Goal: Task Accomplishment & Management: Use online tool/utility

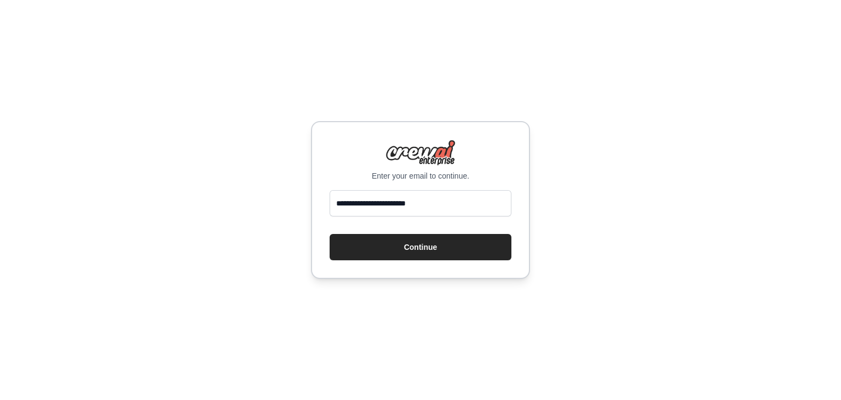
drag, startPoint x: 345, startPoint y: 203, endPoint x: 326, endPoint y: 206, distance: 19.0
click at [326, 206] on div "**********" at bounding box center [420, 200] width 219 height 158
click at [357, 200] on input "**********" at bounding box center [421, 203] width 182 height 26
type input "**********"
click at [402, 259] on button "Continue" at bounding box center [421, 247] width 182 height 26
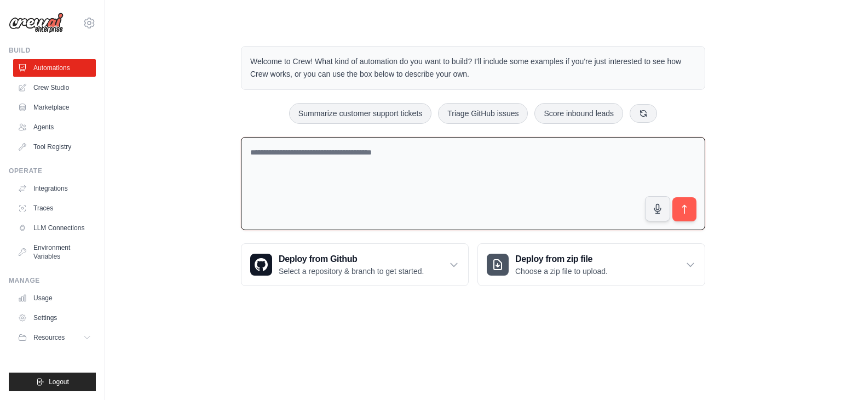
click at [271, 149] on textarea at bounding box center [473, 184] width 464 height 94
type textarea "**********"
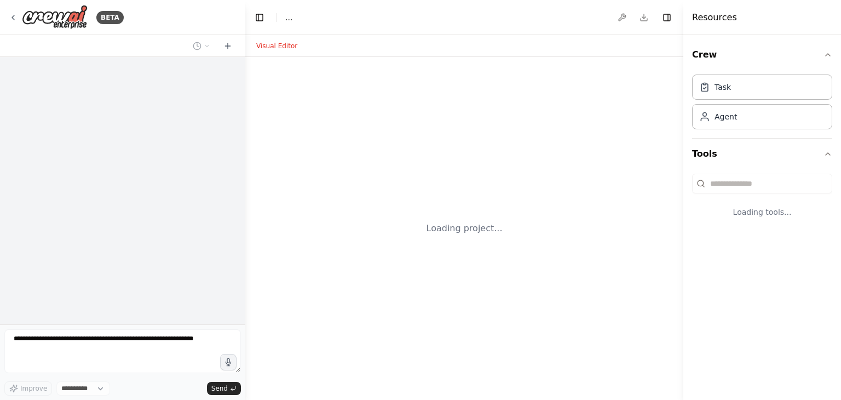
select select "****"
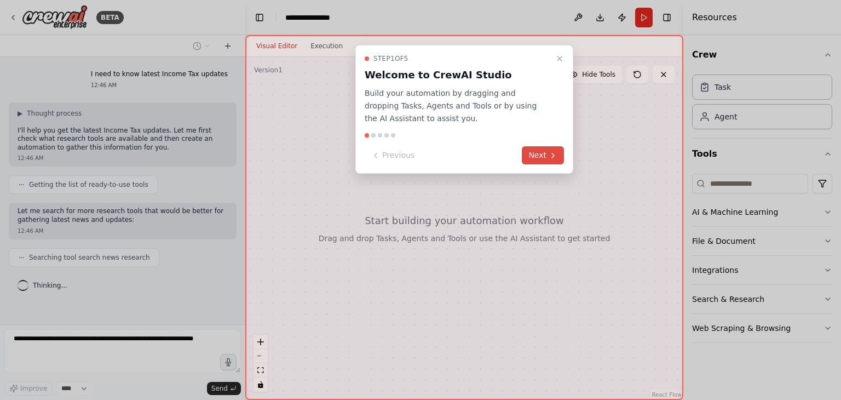
click at [539, 156] on button "Next" at bounding box center [543, 155] width 42 height 18
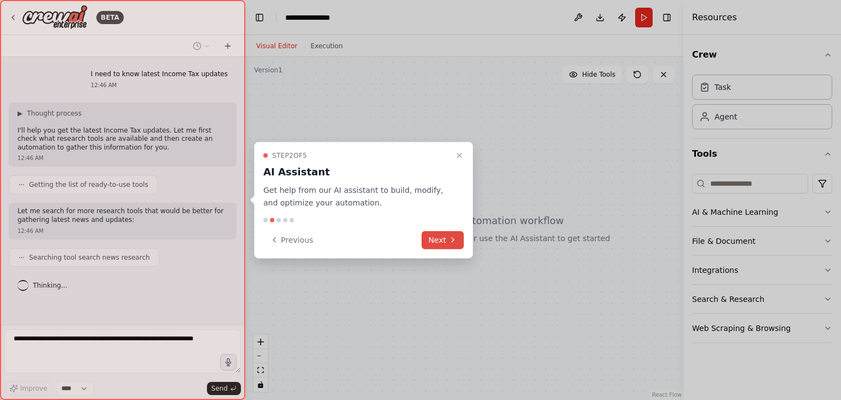
click at [439, 239] on button "Next" at bounding box center [443, 240] width 42 height 18
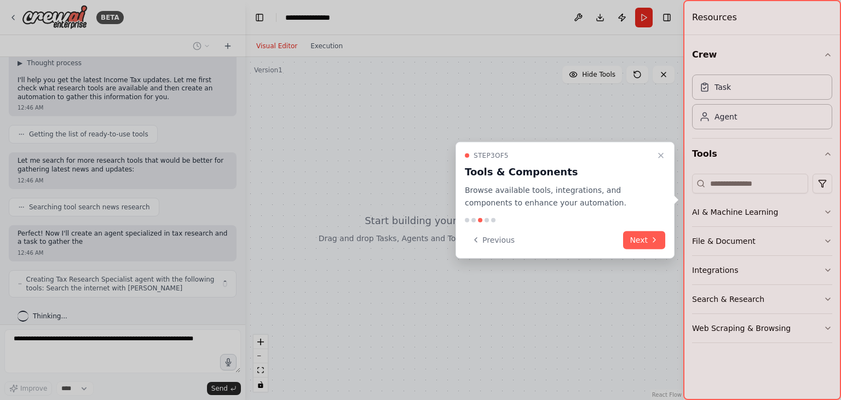
scroll to position [59, 0]
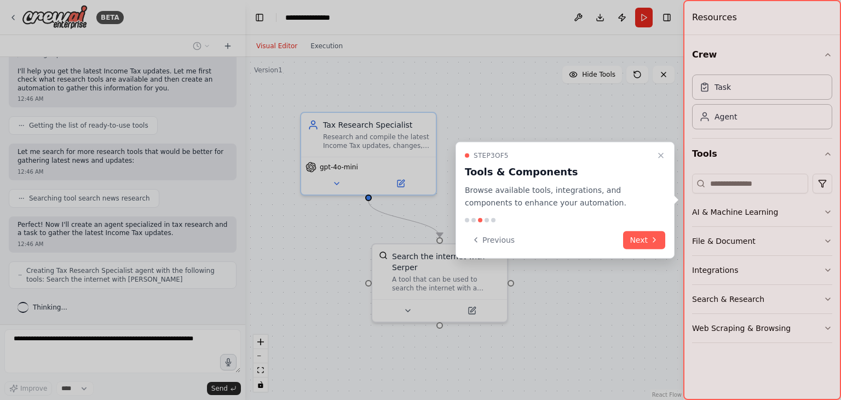
click at [639, 238] on button "Next" at bounding box center [644, 240] width 42 height 18
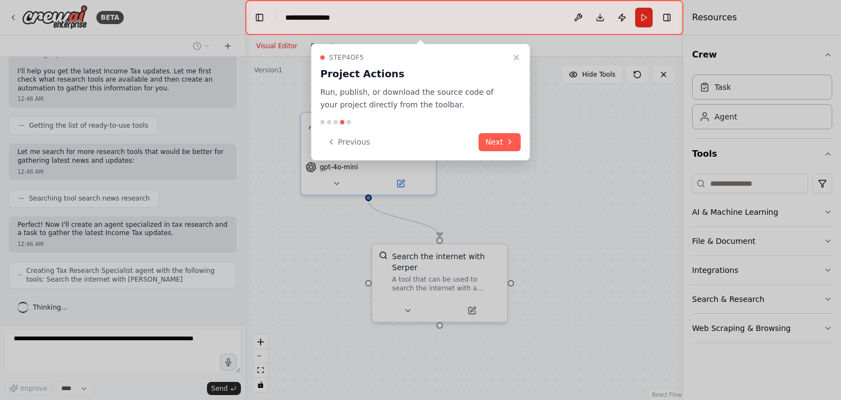
click at [526, 146] on div "Step 4 of 5 Project Actions Run, publish, or download the source code of your p…" at bounding box center [420, 102] width 219 height 117
click at [504, 142] on button "Next" at bounding box center [500, 142] width 42 height 18
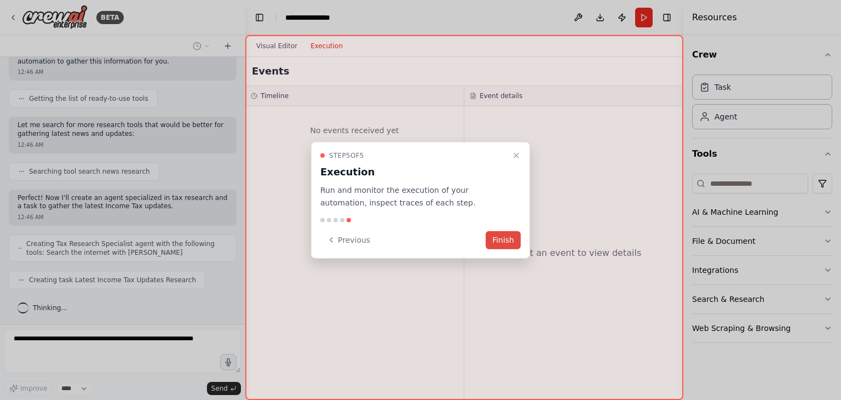
click at [505, 237] on button "Finish" at bounding box center [503, 240] width 35 height 18
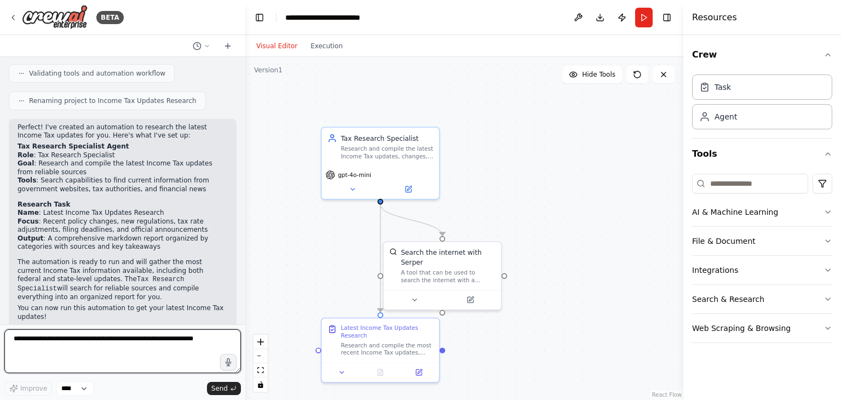
scroll to position [329, 0]
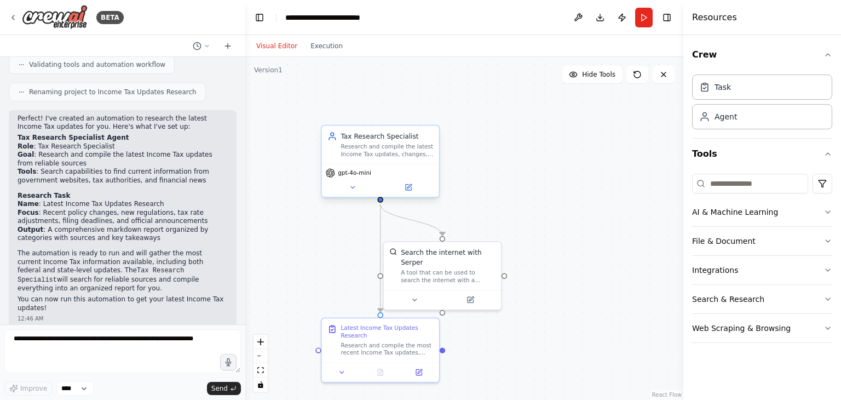
click at [365, 140] on div "Tax Research Specialist" at bounding box center [387, 135] width 93 height 9
click at [358, 175] on span "gpt-4o-mini" at bounding box center [354, 173] width 33 height 8
click at [381, 136] on div "Tax Research Specialist" at bounding box center [387, 135] width 93 height 9
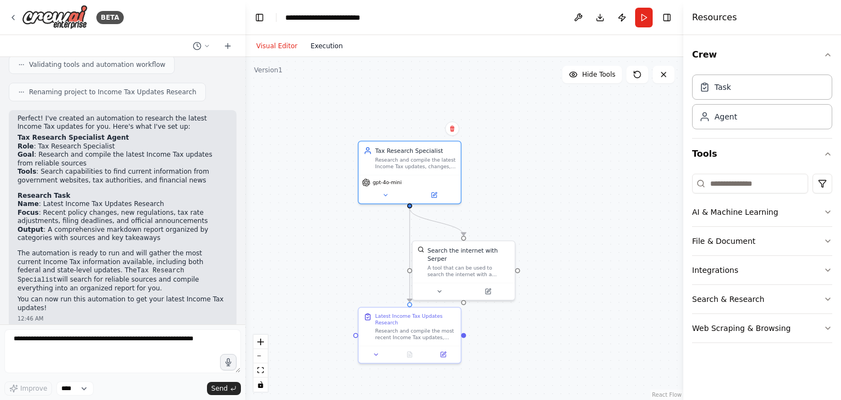
click at [326, 44] on button "Execution" at bounding box center [326, 45] width 45 height 13
click at [267, 42] on button "Visual Editor" at bounding box center [277, 45] width 54 height 13
click at [643, 12] on button "Run" at bounding box center [644, 18] width 18 height 20
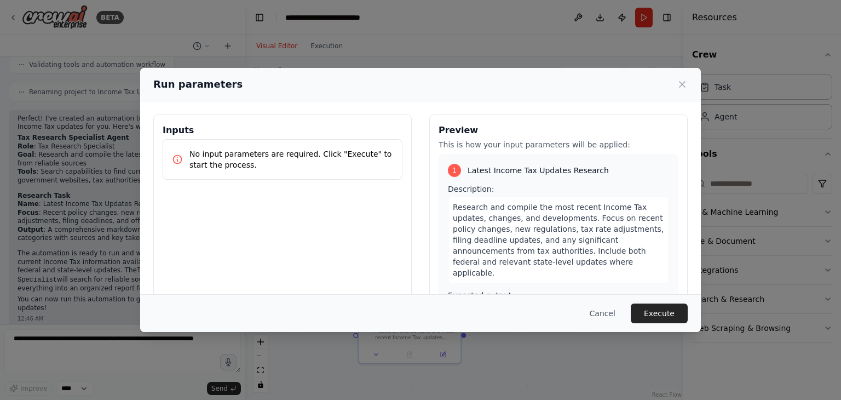
click at [664, 311] on button "Execute" at bounding box center [659, 313] width 57 height 20
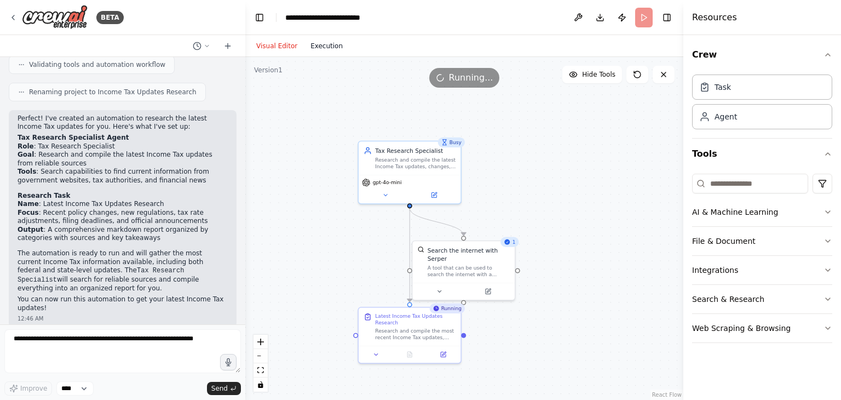
click at [319, 44] on button "Execution" at bounding box center [326, 45] width 45 height 13
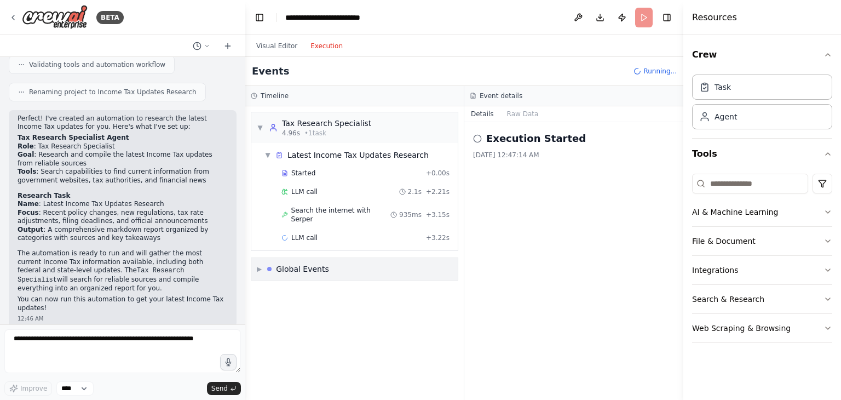
click at [373, 260] on div "▶ Global Events" at bounding box center [354, 269] width 206 height 22
click at [394, 259] on div "▼ Global Events" at bounding box center [354, 269] width 206 height 22
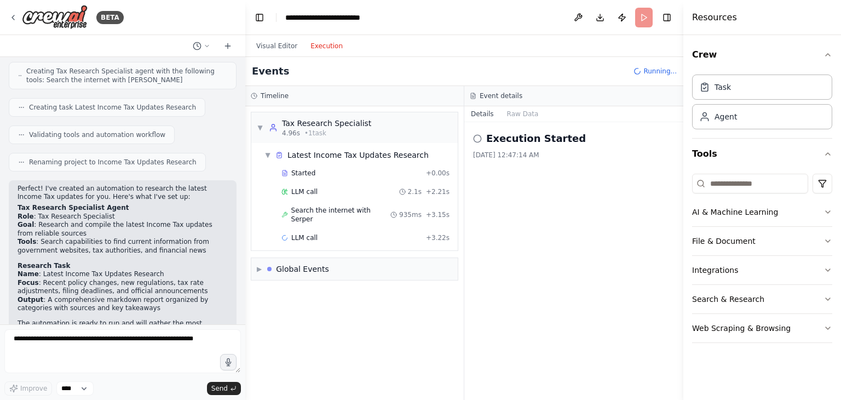
scroll to position [274, 0]
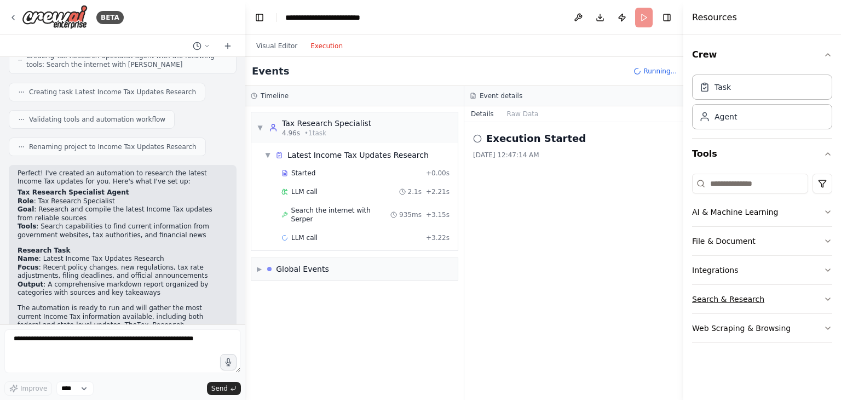
click at [826, 299] on icon "button" at bounding box center [827, 299] width 9 height 9
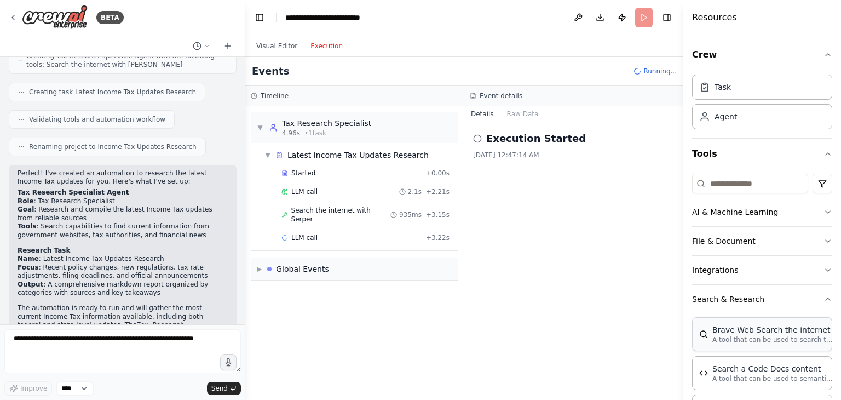
click at [756, 336] on p "A tool that can be used to search the internet with a search_query." at bounding box center [772, 339] width 120 height 9
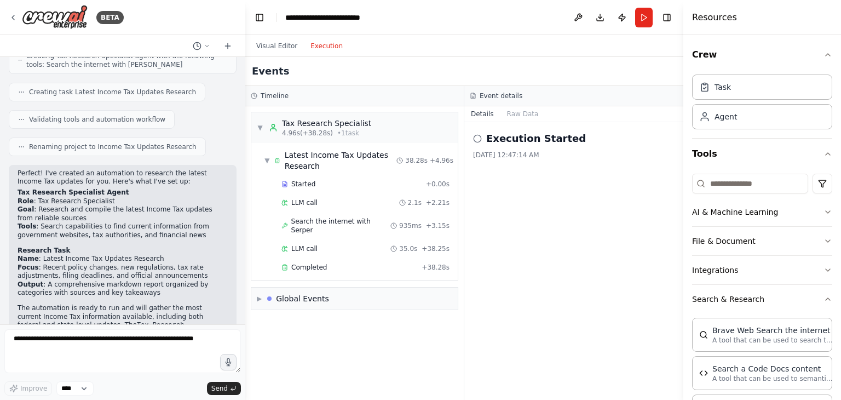
click at [322, 44] on button "Execution" at bounding box center [326, 45] width 45 height 13
click at [731, 89] on div "Task" at bounding box center [762, 86] width 140 height 25
click at [731, 124] on div "Agent" at bounding box center [762, 115] width 140 height 25
click at [734, 182] on input at bounding box center [750, 184] width 116 height 20
click at [510, 136] on h2 "Execution Started" at bounding box center [536, 138] width 100 height 15
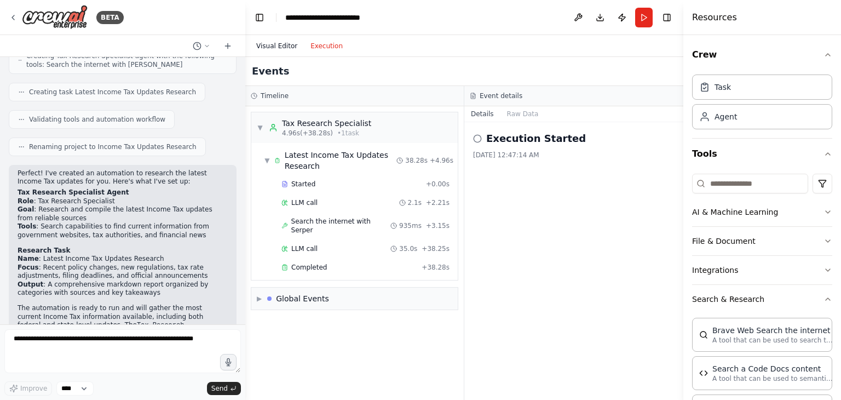
click at [270, 43] on button "Visual Editor" at bounding box center [277, 45] width 54 height 13
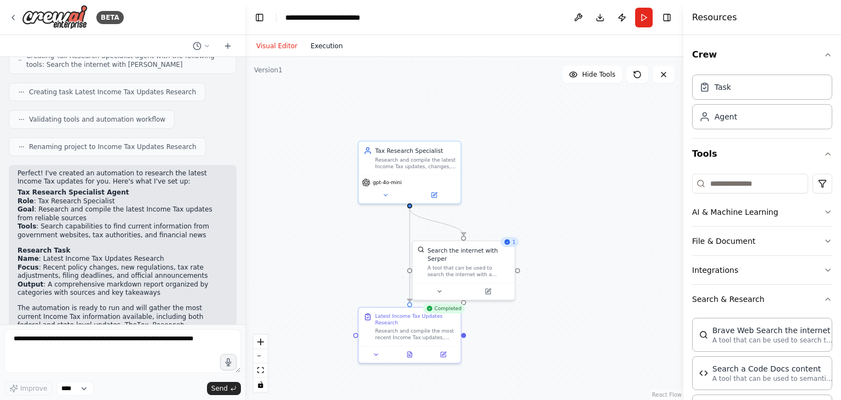
click at [319, 43] on button "Execution" at bounding box center [326, 45] width 45 height 13
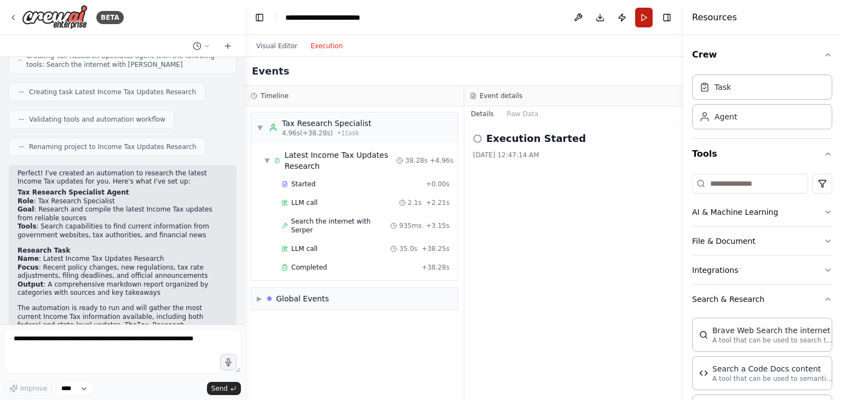
click at [644, 15] on button "Run" at bounding box center [644, 18] width 18 height 20
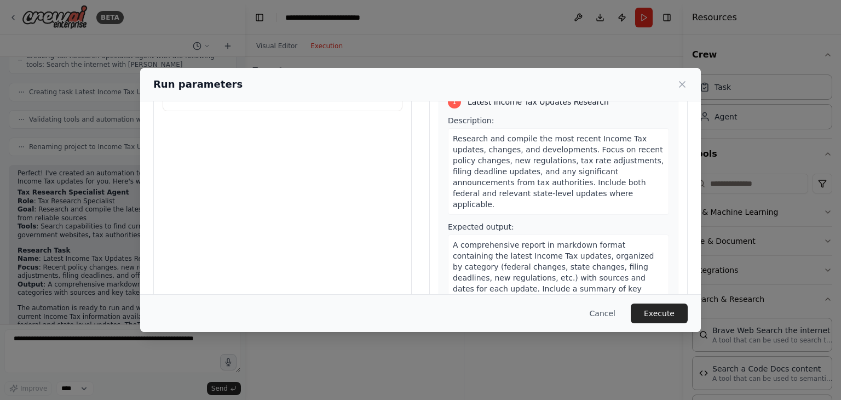
scroll to position [93, 0]
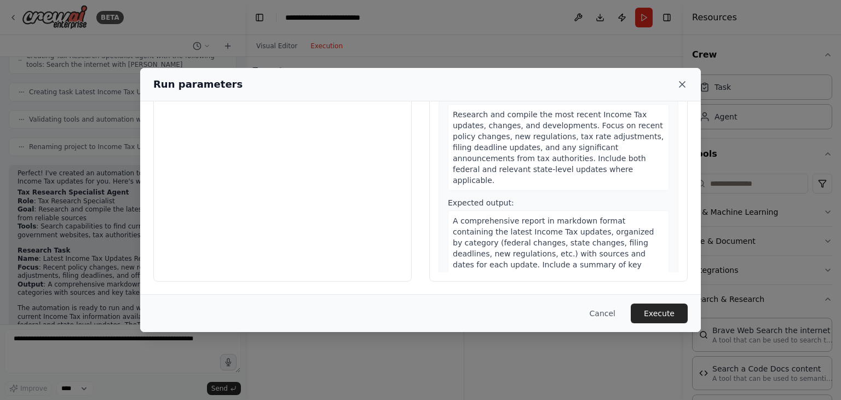
click at [682, 80] on icon at bounding box center [682, 84] width 11 height 11
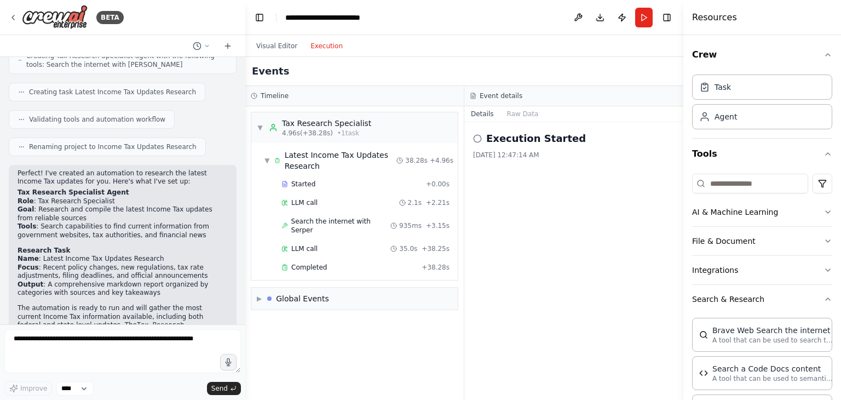
click at [506, 134] on h2 "Execution Started" at bounding box center [536, 138] width 100 height 15
click at [476, 139] on icon at bounding box center [477, 138] width 9 height 9
click at [318, 263] on span "Completed" at bounding box center [309, 267] width 36 height 9
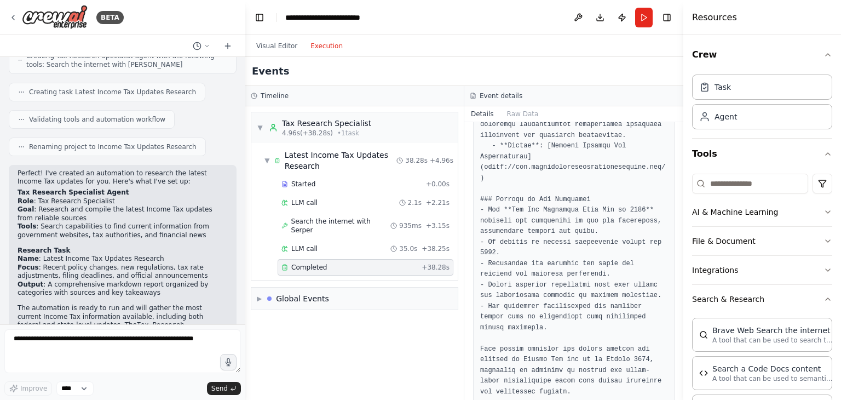
scroll to position [906, 0]
drag, startPoint x: 679, startPoint y: 350, endPoint x: 679, endPoint y: 169, distance: 181.2
click at [679, 163] on button "Toggle Sidebar" at bounding box center [683, 200] width 9 height 400
drag, startPoint x: 679, startPoint y: 345, endPoint x: 672, endPoint y: 171, distance: 174.2
click at [672, 171] on div "BETA I need to know latest Income Tax updates 12:46 AM ▶ Thought process I'll h…" at bounding box center [420, 200] width 841 height 400
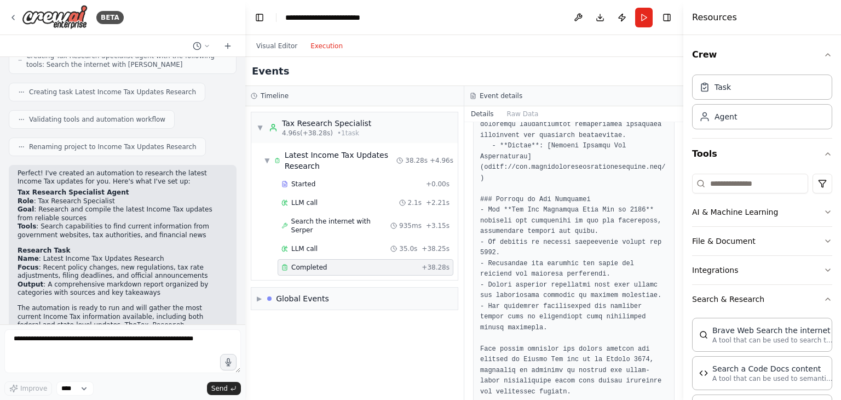
click at [681, 169] on button "Toggle Sidebar" at bounding box center [683, 200] width 9 height 400
click at [681, 168] on button "Toggle Sidebar" at bounding box center [683, 200] width 9 height 400
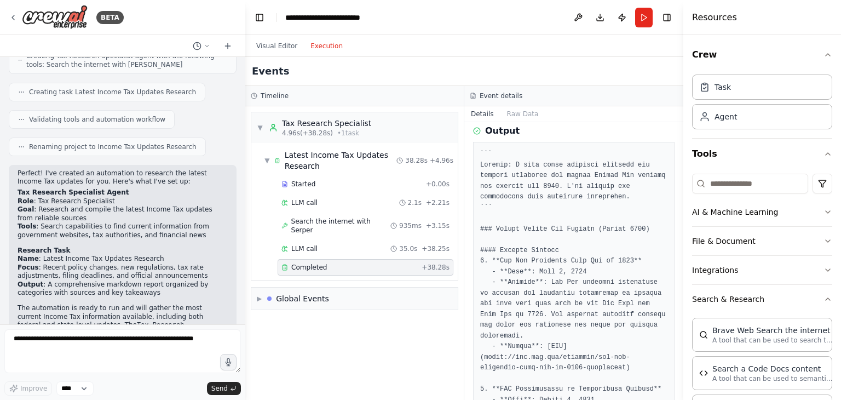
scroll to position [0, 0]
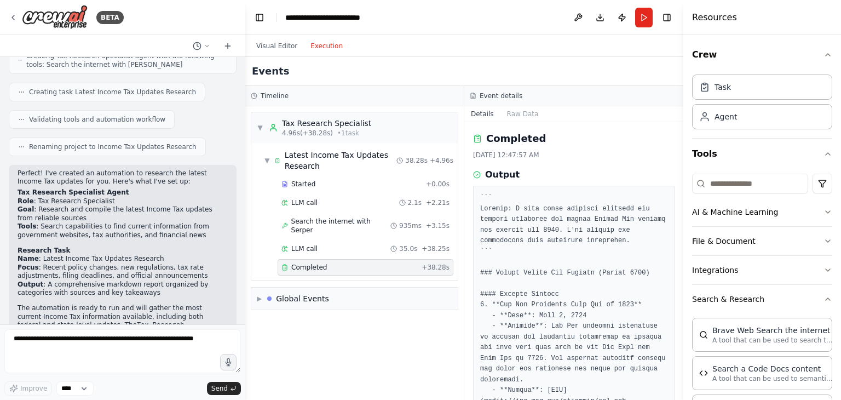
click at [329, 313] on div "▼ Tax Research Specialist 4.96s (+38.28s) • 1 task ▼ Latest Income Tax Updates …" at bounding box center [354, 252] width 218 height 293
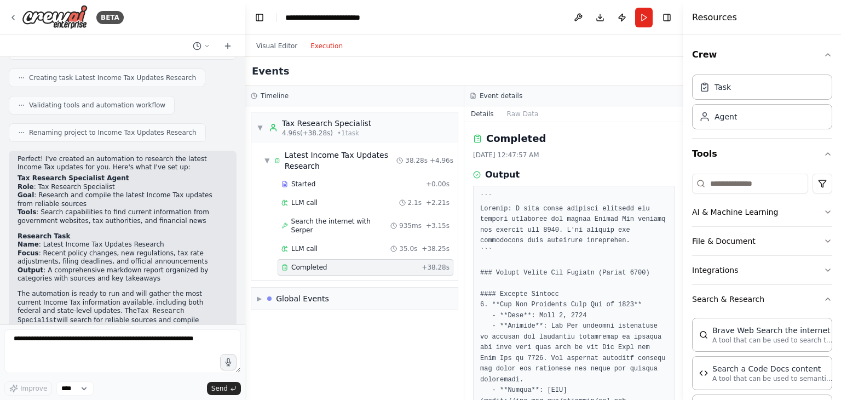
scroll to position [329, 0]
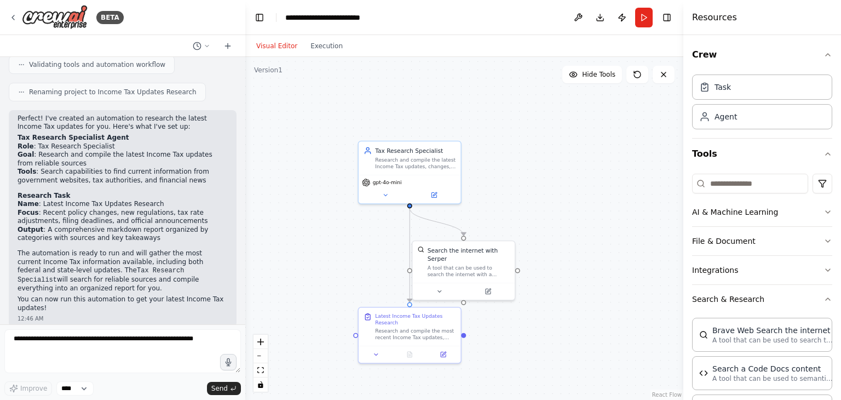
click at [267, 43] on button "Visual Editor" at bounding box center [277, 45] width 54 height 13
click at [724, 185] on input at bounding box center [750, 184] width 116 height 20
